Goal: Register for event/course

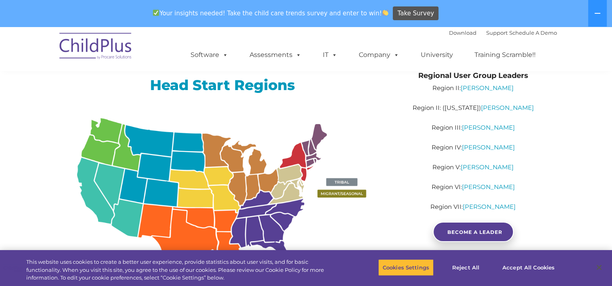
scroll to position [115, 0]
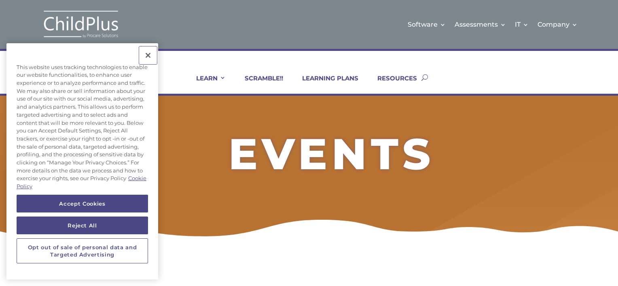
click at [147, 58] on button "Close" at bounding box center [148, 55] width 18 height 18
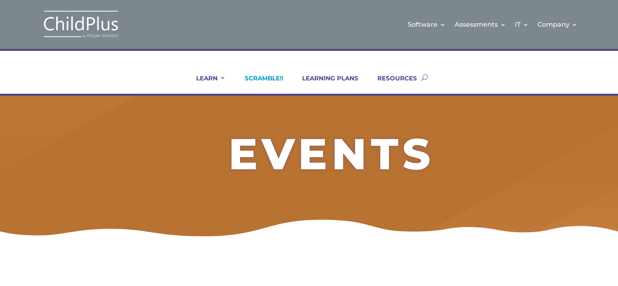
click at [265, 85] on link "SCRAMBLE!!" at bounding box center [258, 83] width 49 height 19
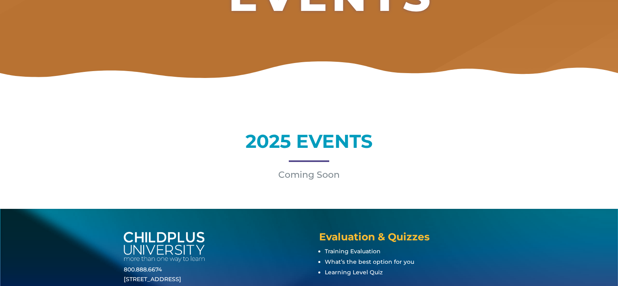
scroll to position [158, 0]
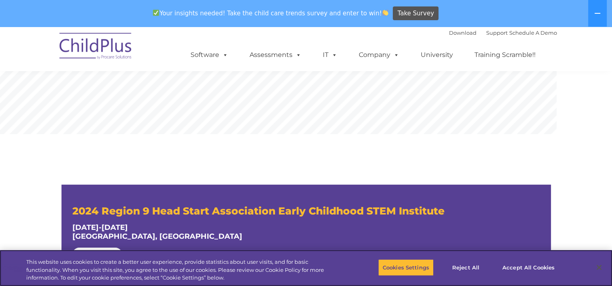
scroll to position [228, 0]
